Goal: Navigation & Orientation: Find specific page/section

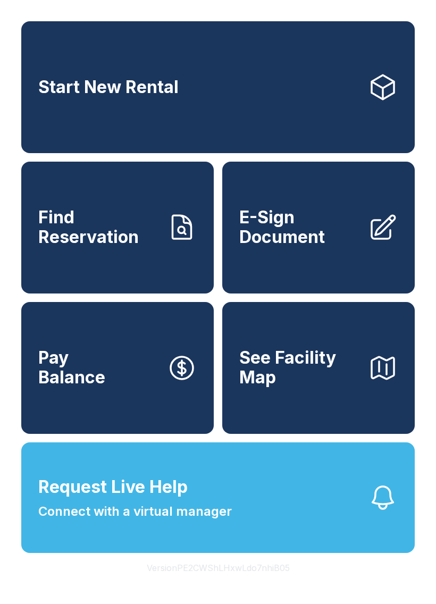
click at [169, 242] on icon at bounding box center [182, 228] width 30 height 30
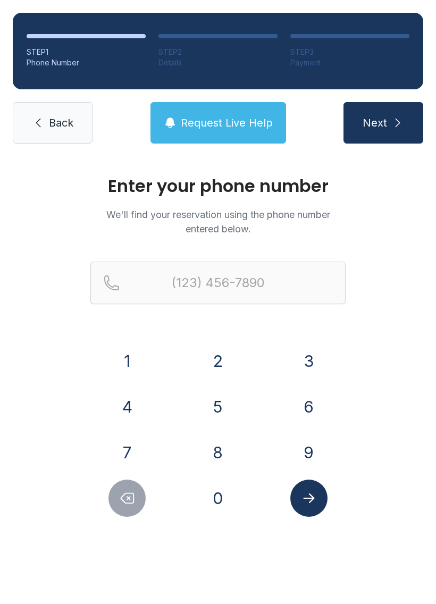
click at [49, 118] on span "Back" at bounding box center [61, 122] width 24 height 15
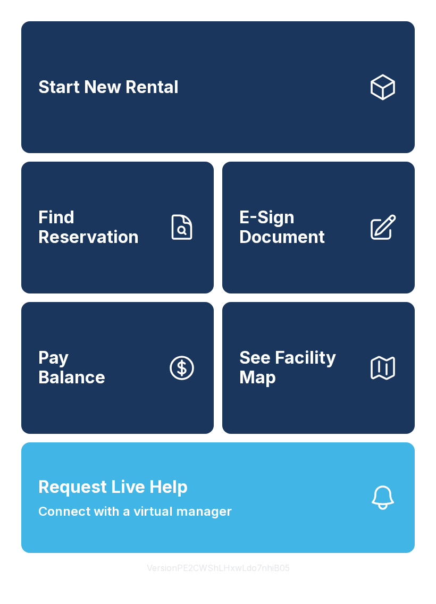
click at [308, 233] on span "E-Sign Document" at bounding box center [299, 227] width 120 height 39
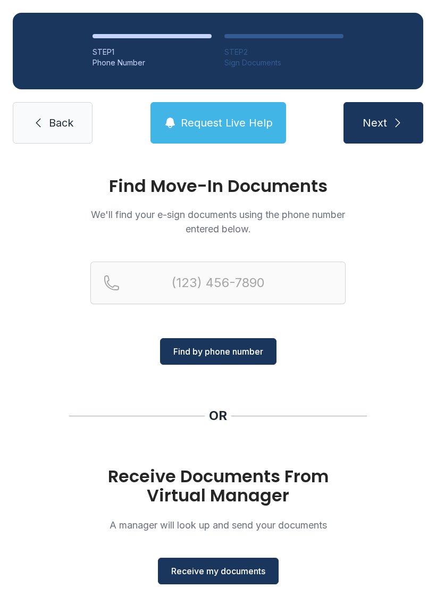
click at [51, 122] on span "Back" at bounding box center [61, 122] width 24 height 15
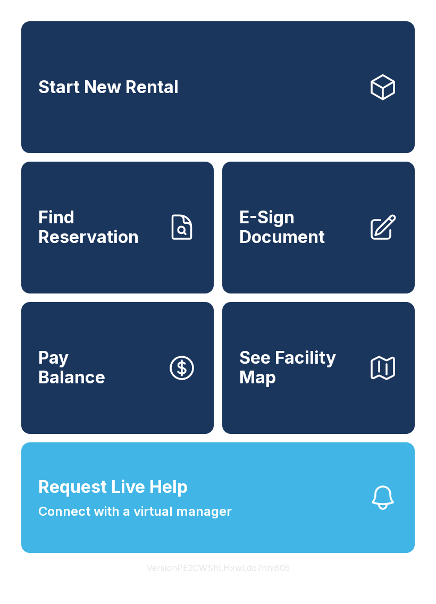
click at [233, 526] on button "Request Live Help Connect with a virtual manager" at bounding box center [218, 497] width 394 height 111
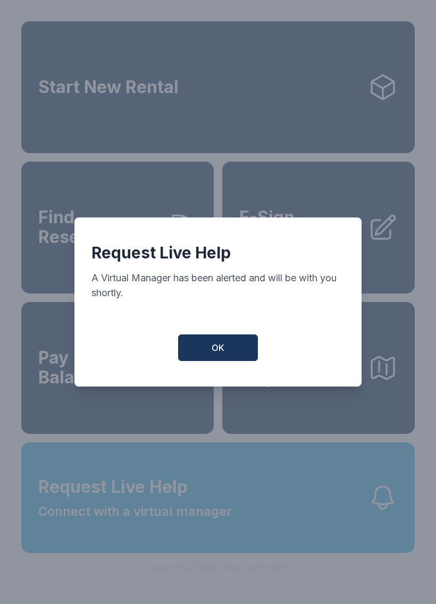
click at [230, 353] on button "OK" at bounding box center [218, 347] width 80 height 27
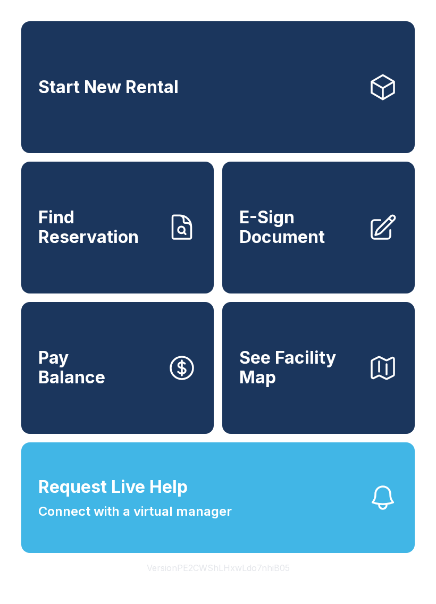
click at [251, 543] on button "Request Live Help Connect with a virtual manager" at bounding box center [218, 497] width 394 height 111
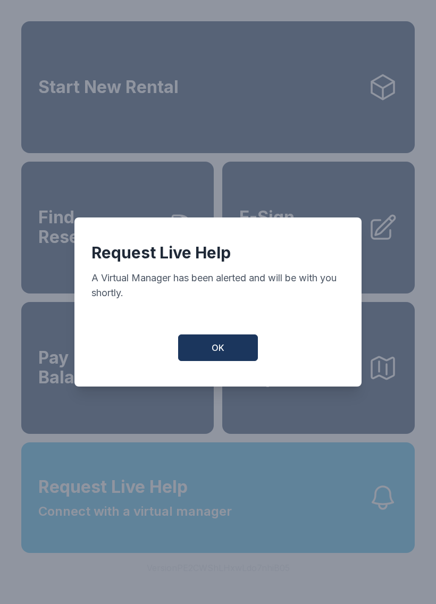
click at [227, 341] on button "OK" at bounding box center [218, 347] width 80 height 27
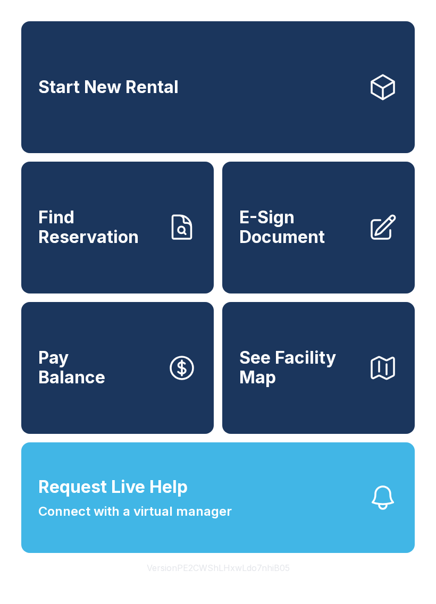
click at [260, 526] on button "Request Live Help Connect with a virtual manager" at bounding box center [218, 497] width 394 height 111
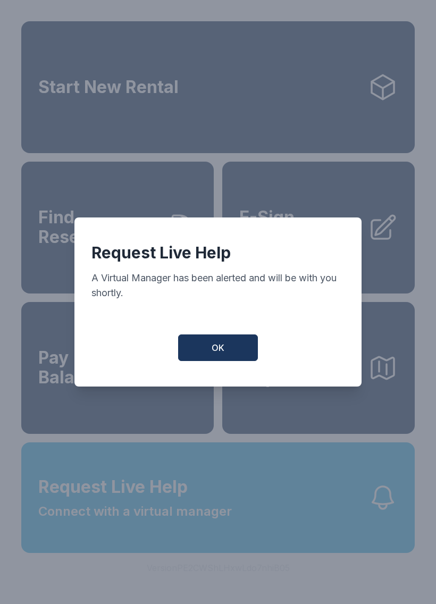
click at [218, 348] on span "OK" at bounding box center [218, 347] width 13 height 13
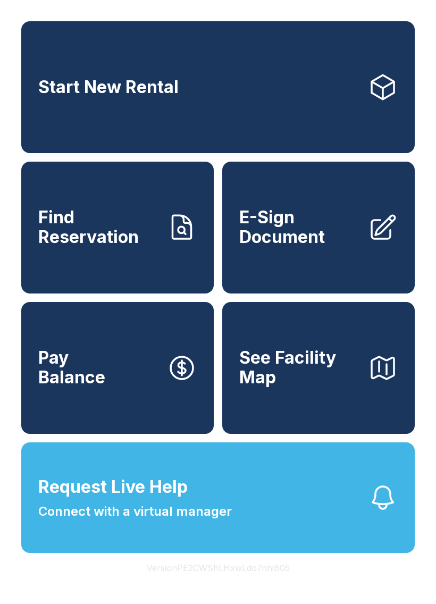
click at [182, 546] on button "Request Live Help Connect with a virtual manager" at bounding box center [218, 497] width 394 height 111
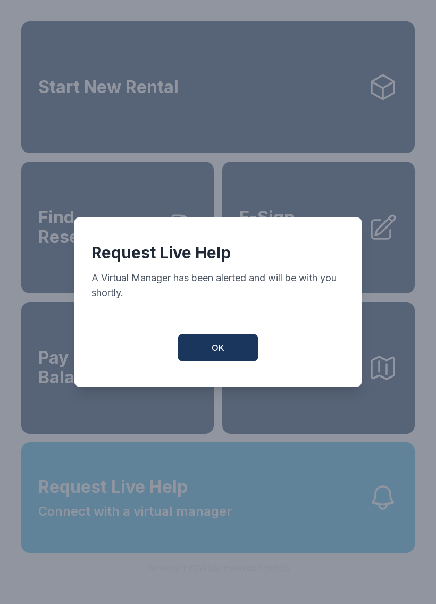
click at [219, 345] on button "OK" at bounding box center [218, 347] width 80 height 27
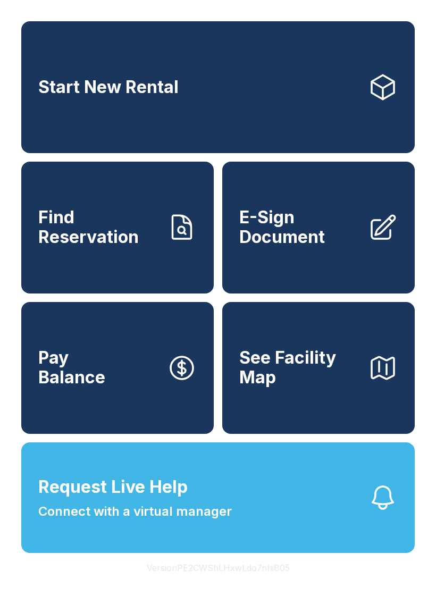
click at [313, 262] on link "E-Sign Document" at bounding box center [318, 228] width 192 height 132
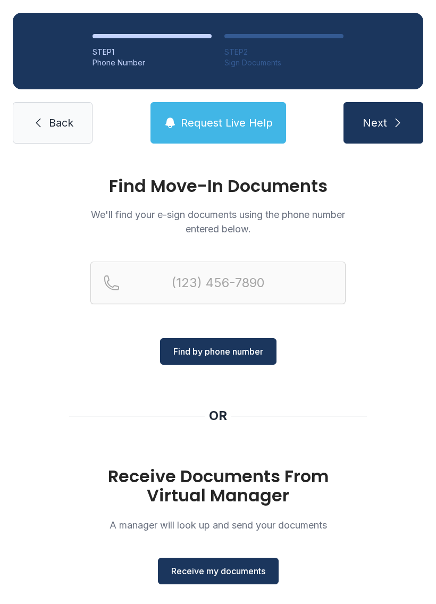
click at [49, 120] on span "Back" at bounding box center [61, 122] width 24 height 15
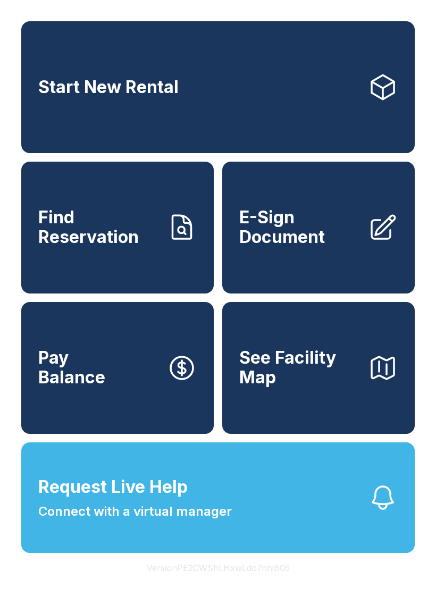
click at [78, 247] on span "Find Reservation" at bounding box center [98, 227] width 120 height 39
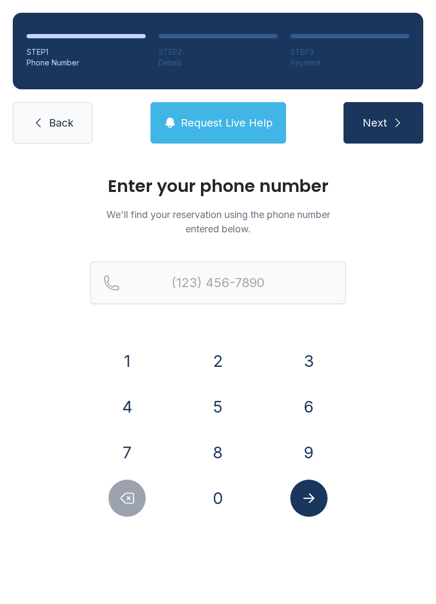
click at [32, 115] on link "Back" at bounding box center [53, 122] width 80 height 41
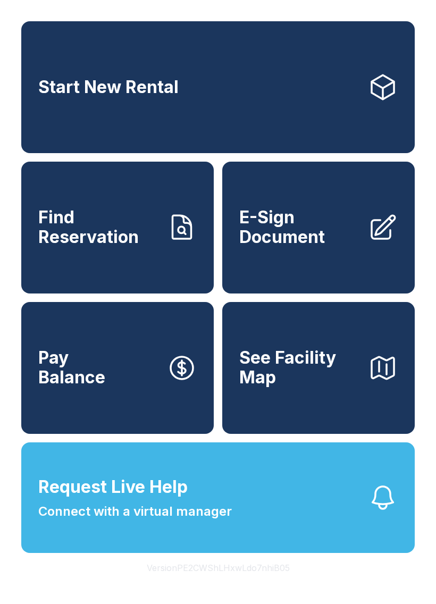
click at [73, 387] on span "Pay Balance" at bounding box center [71, 367] width 67 height 39
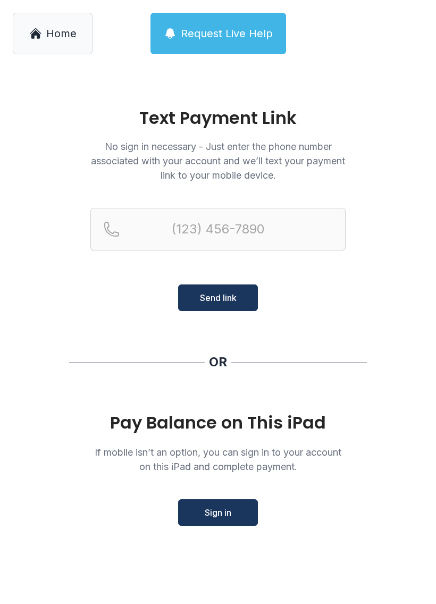
click at [28, 24] on link "Home" at bounding box center [53, 33] width 80 height 41
